Goal: Find specific page/section: Find specific page/section

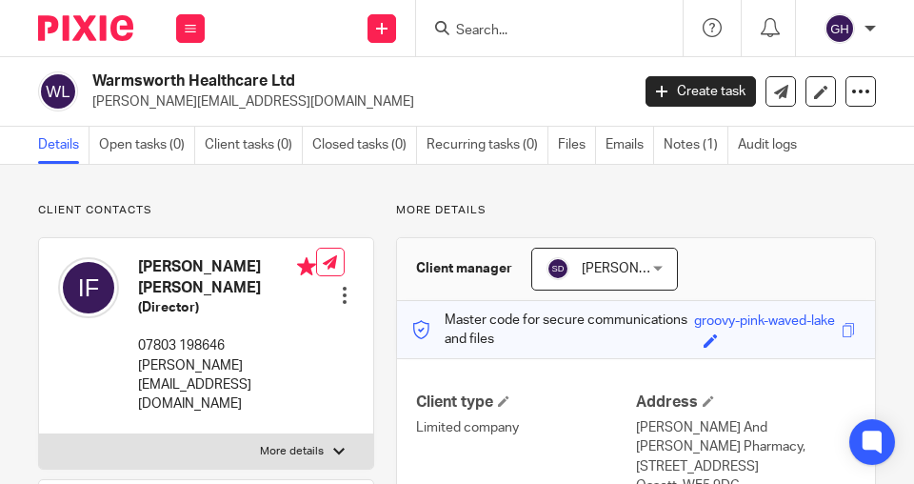
click at [617, 16] on form at bounding box center [555, 28] width 203 height 24
click at [618, 25] on input "Search" at bounding box center [539, 31] width 171 height 17
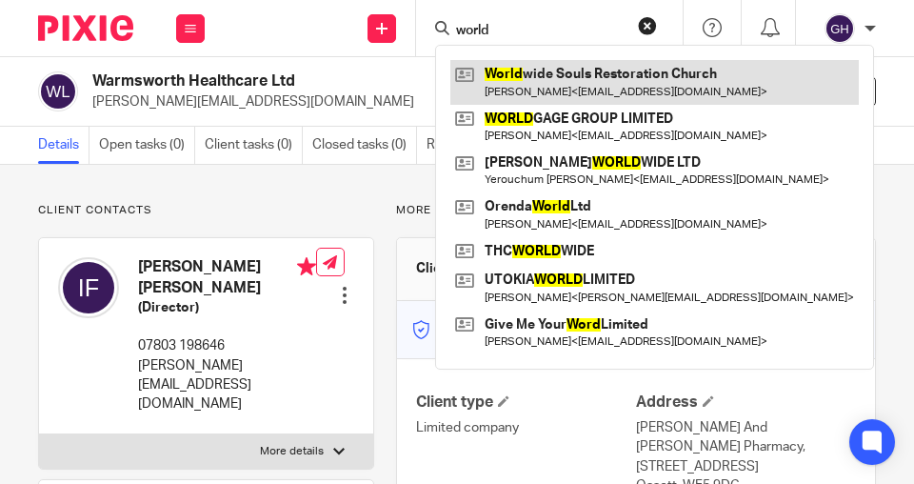
type input "world"
click at [579, 80] on link at bounding box center [655, 82] width 409 height 44
